Goal: Navigation & Orientation: Find specific page/section

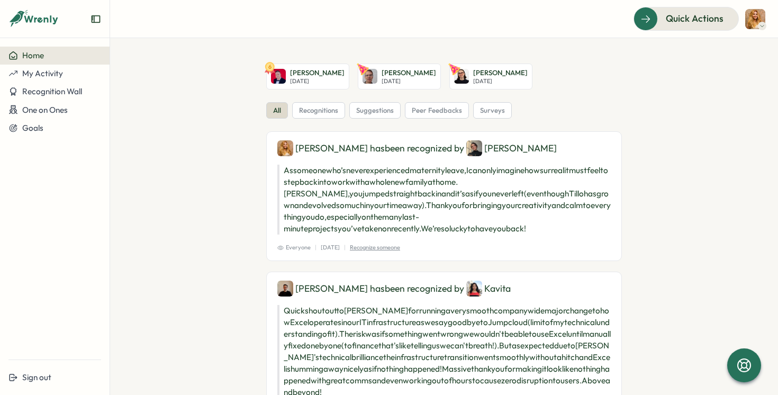
click at [346, 230] on p "As someone who’s never experienced maternity leave, I can only imagine how surr…" at bounding box center [443, 200] width 333 height 70
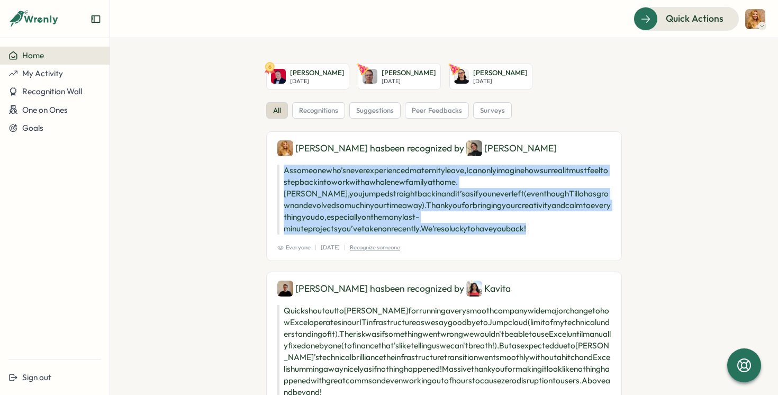
drag, startPoint x: 356, startPoint y: 230, endPoint x: 279, endPoint y: 172, distance: 96.0
click at [279, 172] on p "As someone who’s never experienced maternity leave, I can only imagine how surr…" at bounding box center [443, 200] width 333 height 70
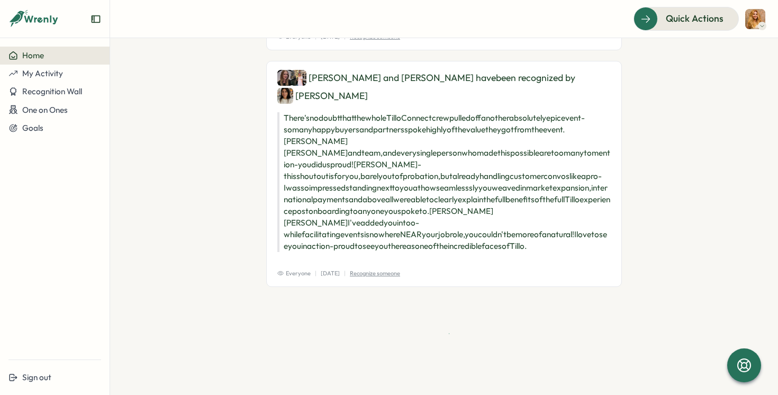
scroll to position [2055, 0]
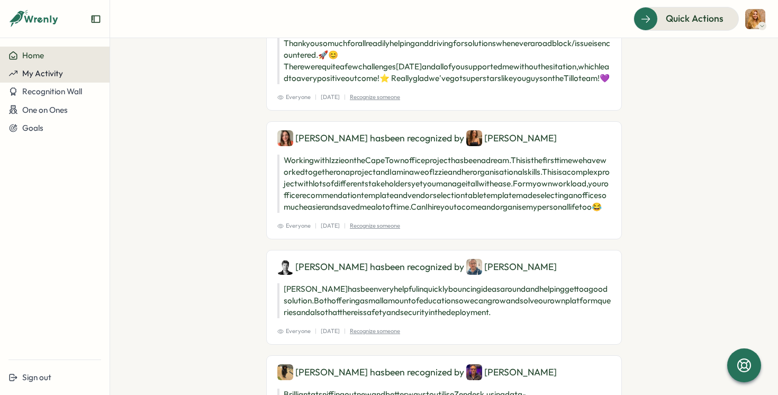
click at [66, 78] on button "My Activity" at bounding box center [55, 74] width 110 height 18
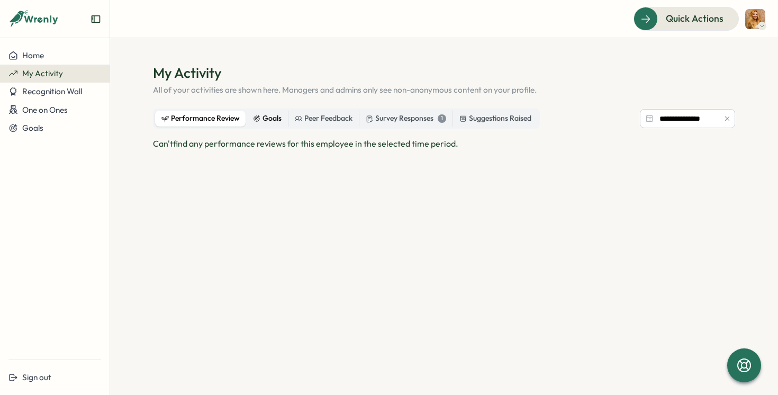
click at [266, 115] on div "Goals" at bounding box center [267, 119] width 29 height 12
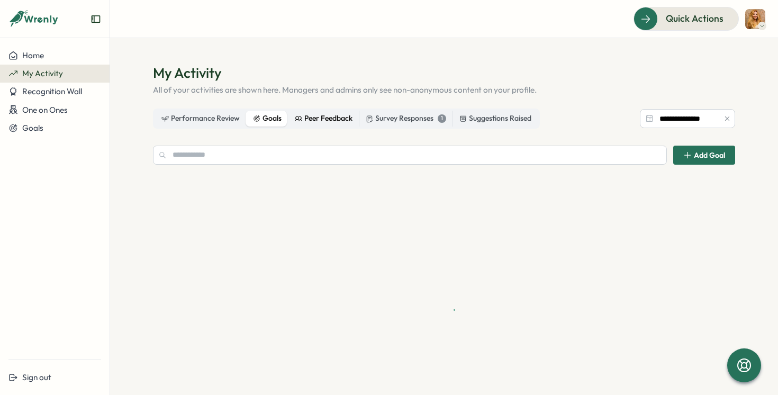
click at [321, 116] on div "Peer Feedback" at bounding box center [324, 119] width 58 height 12
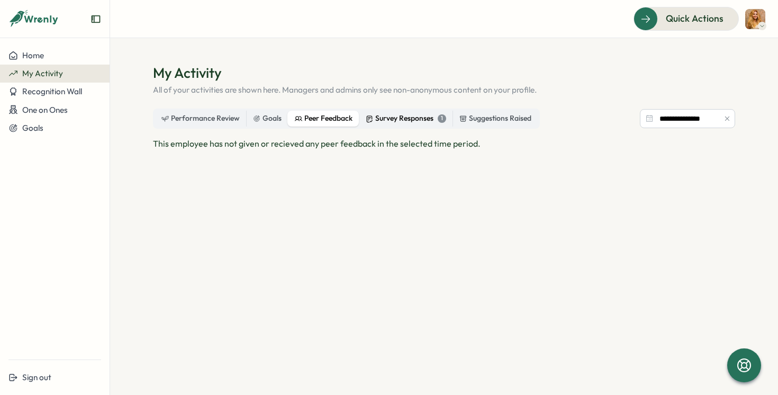
click at [393, 113] on div "Survey Responses 1" at bounding box center [406, 119] width 80 height 12
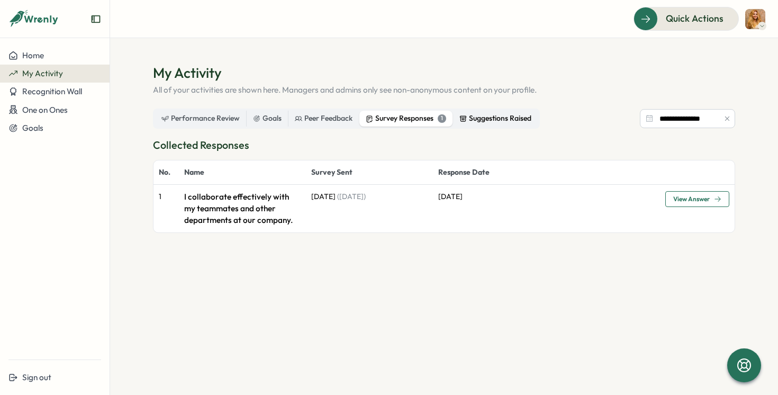
click at [475, 118] on div "Suggestions Raised" at bounding box center [495, 119] width 72 height 12
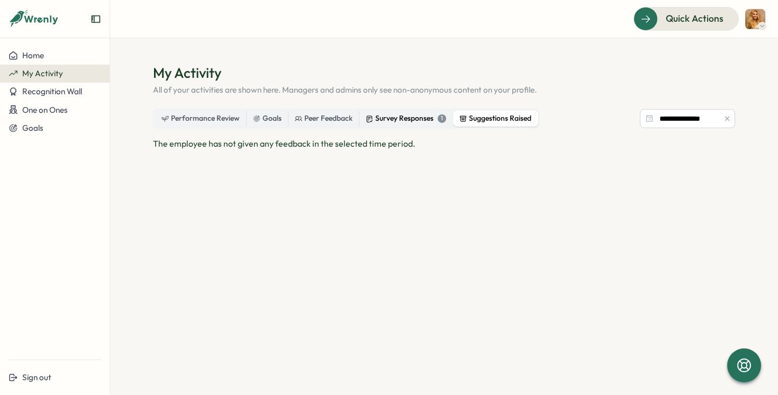
click at [416, 115] on div "Survey Responses 1" at bounding box center [406, 119] width 80 height 12
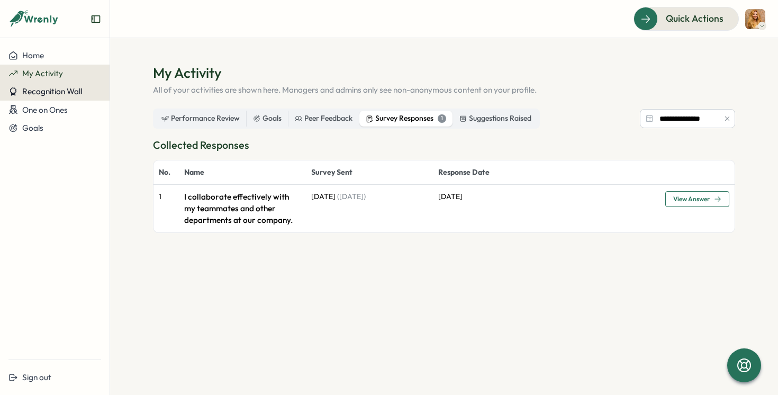
click at [60, 87] on span "Recognition Wall" at bounding box center [52, 91] width 60 height 10
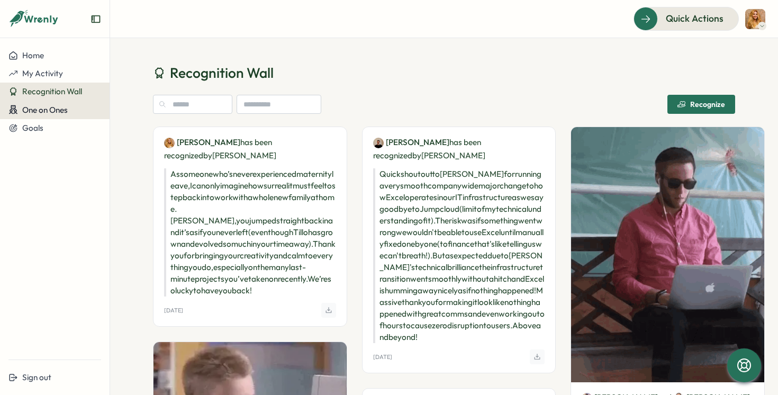
click at [59, 116] on button "One on Ones" at bounding box center [55, 110] width 110 height 19
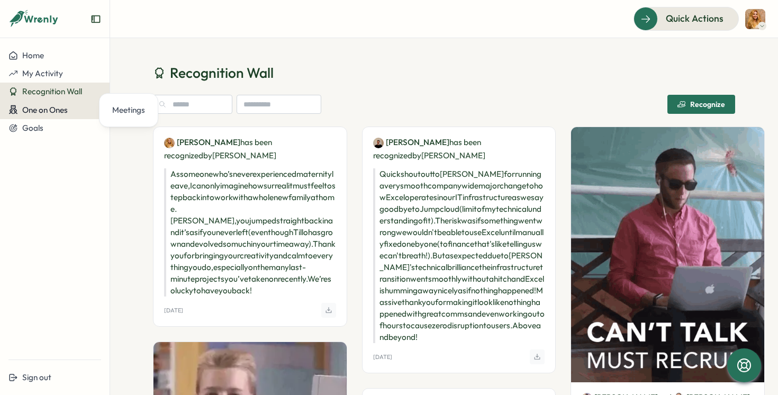
click at [48, 111] on span "One on Ones" at bounding box center [45, 110] width 46 height 10
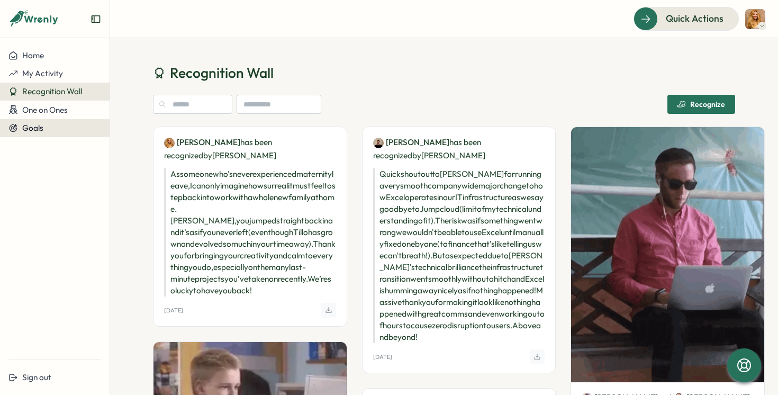
click at [48, 126] on div "Goals" at bounding box center [54, 128] width 93 height 10
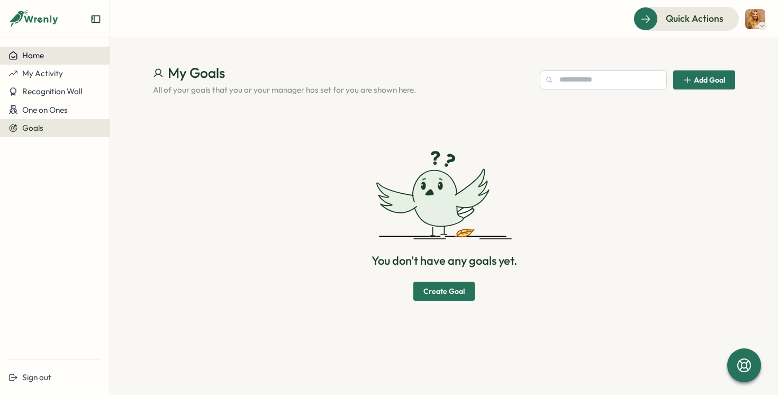
click at [47, 58] on div "Home" at bounding box center [54, 56] width 93 height 10
